Goal: Check status: Check status

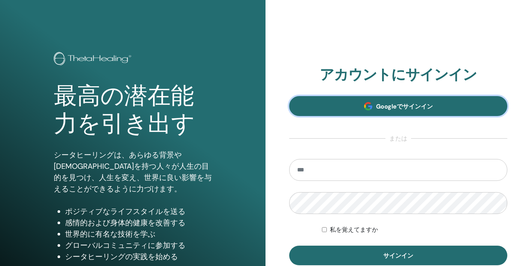
click at [348, 106] on link "Googleでサインイン" at bounding box center [398, 106] width 218 height 20
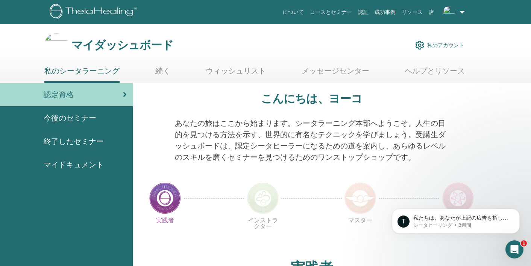
click at [117, 143] on div "終了したセミナー" at bounding box center [66, 140] width 121 height 11
click at [513, 245] on icon "インターコムメッセンジャーを開く" at bounding box center [515, 249] width 12 height 12
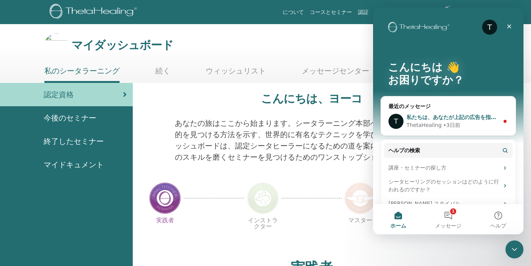
click at [498, 123] on div "ThetaHealing • [DATE]" at bounding box center [453, 125] width 93 height 8
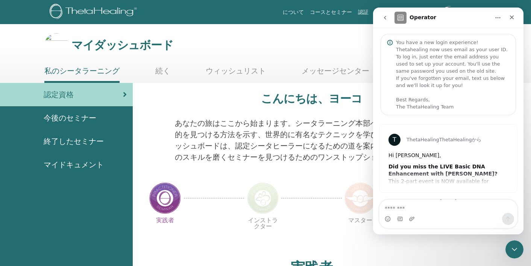
scroll to position [96, 0]
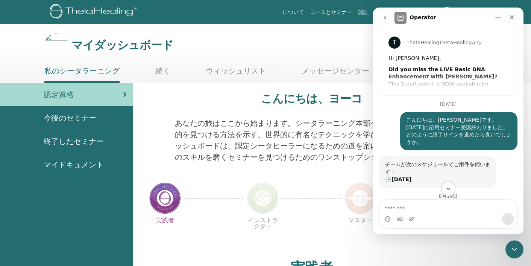
click at [449, 188] on icon "Scroll to bottom" at bounding box center [449, 188] width 4 height 2
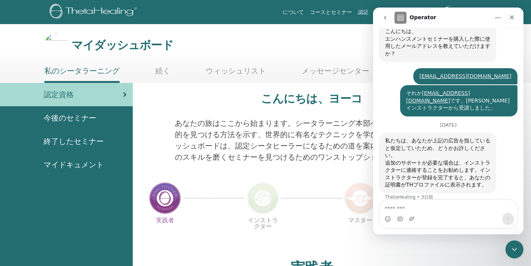
scroll to position [304, 0]
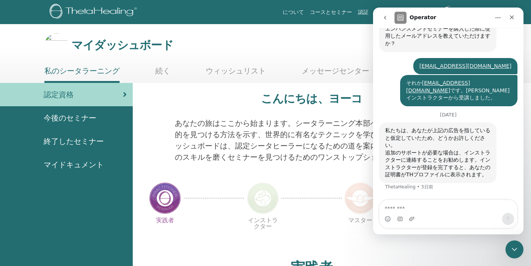
click at [462, 173] on div "追加のサポートが必要な場合は、インストラクターに連絡することをお勧めします。インストラクターが登録を完了すると、あなたの証明書がTHプロファイルに表示されます。" at bounding box center [437, 163] width 105 height 29
click at [455, 177] on div "追加のサポートが必要な場合は、インストラクターに連絡することをお勧めします。インストラクターが登録を完了すると、あなたの証明書がTHプロファイルに表示されます。" at bounding box center [437, 163] width 105 height 29
